Goal: Navigation & Orientation: Understand site structure

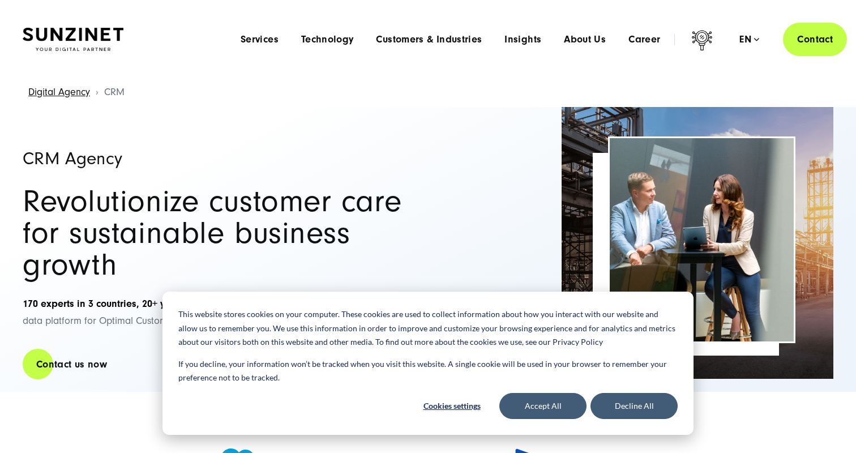
click at [87, 49] on img at bounding box center [73, 40] width 101 height 24
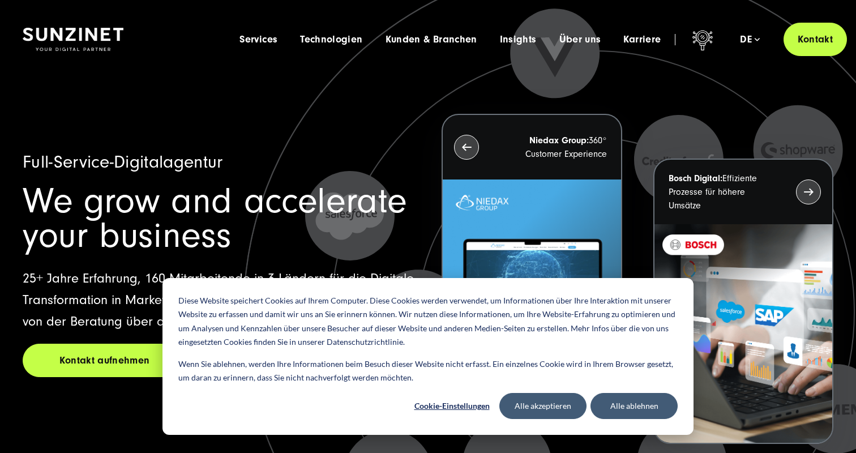
click at [221, 149] on icon at bounding box center [595, 332] width 1132 height 1132
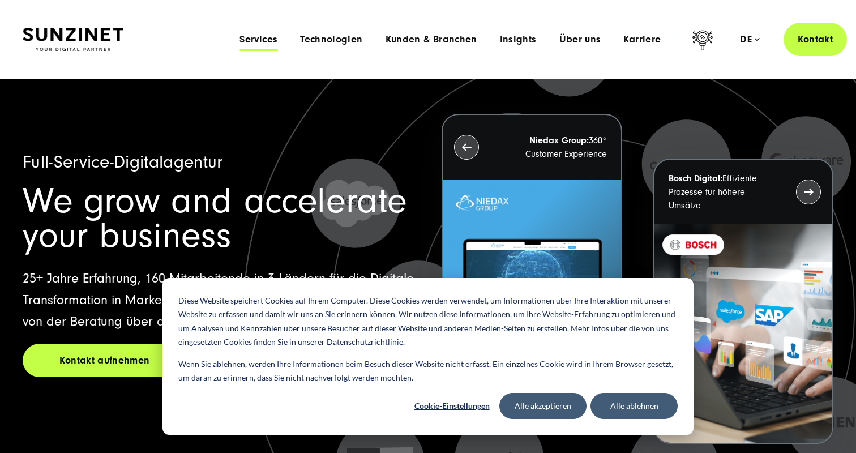
click at [272, 43] on span "Services" at bounding box center [258, 39] width 38 height 11
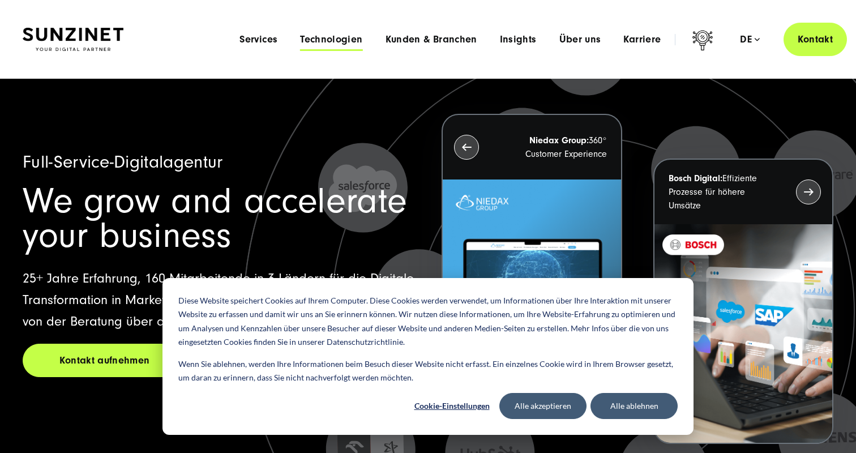
click at [346, 38] on span "Technologien" at bounding box center [331, 39] width 62 height 11
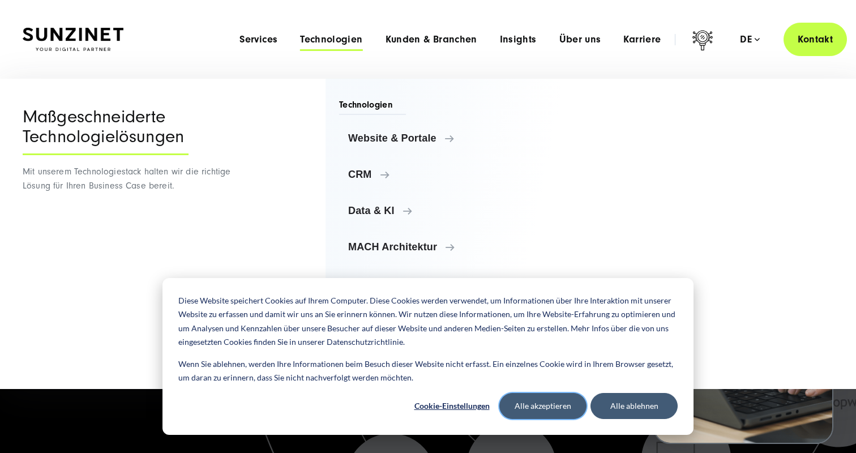
click at [562, 406] on button "Alle akzeptieren" at bounding box center [542, 406] width 87 height 26
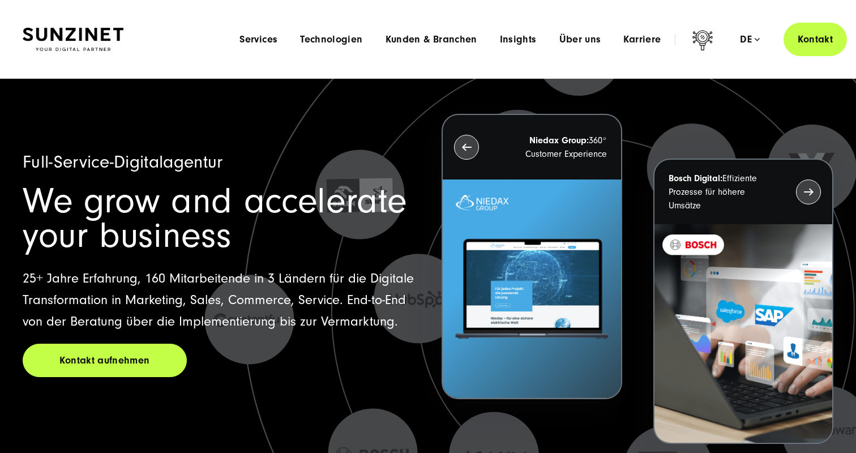
click at [420, 33] on div "Menu Services Menu Full Service Digitalagentur Wir lösen komplexe Herausforderu…" at bounding box center [537, 39] width 619 height 33
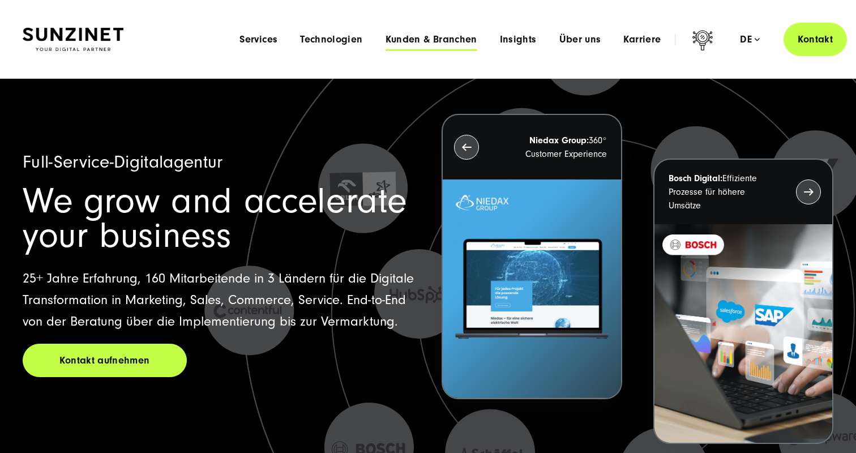
click at [421, 34] on span "Kunden & Branchen" at bounding box center [431, 39] width 92 height 11
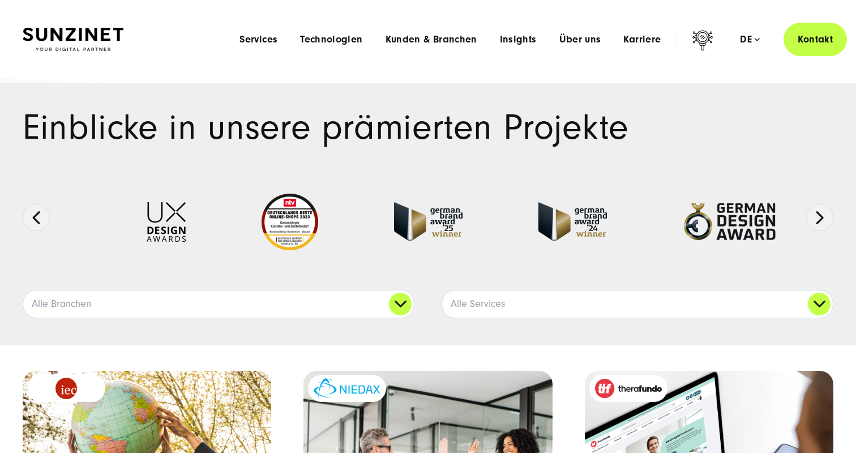
click at [84, 41] on img at bounding box center [73, 40] width 101 height 24
